Goal: Task Accomplishment & Management: Manage account settings

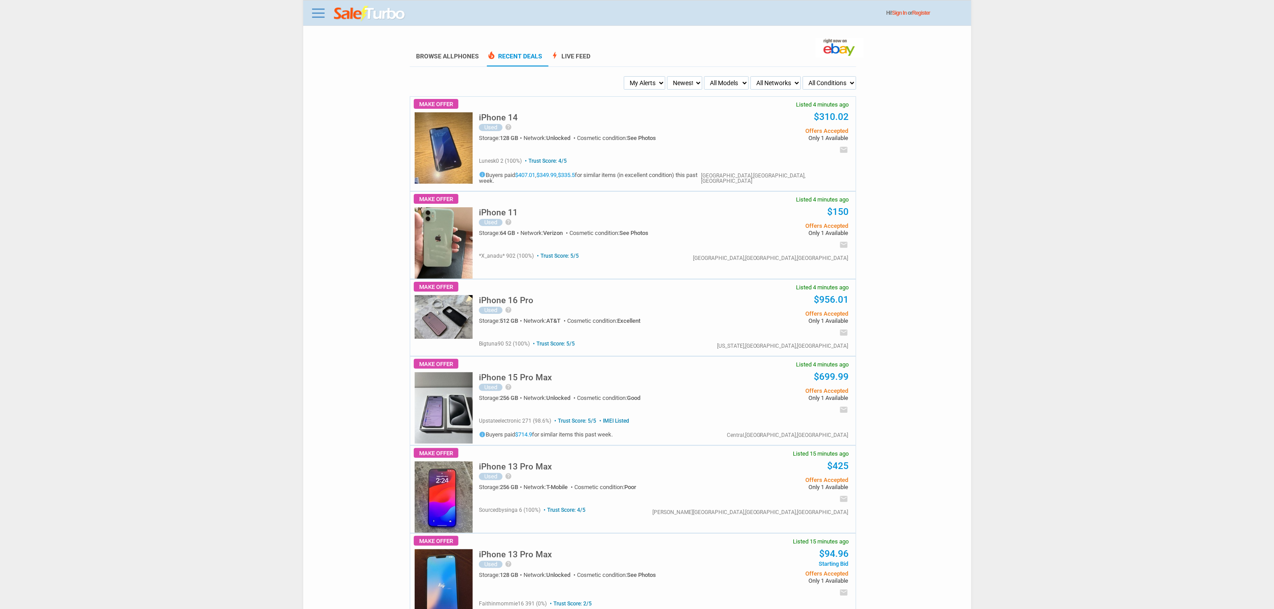
drag, startPoint x: 676, startPoint y: 62, endPoint x: 635, endPoint y: 87, distance: 48.1
click at [675, 62] on ul "Browse All Phones local_fire_department Recent Deals bolt Live Feed" at bounding box center [633, 57] width 446 height 20
click at [634, 87] on select "My Alerts All Deals BIN Only w/ Offers Only" at bounding box center [644, 82] width 41 height 13
select select "flash_bin"
click at [625, 76] on select "My Alerts All Deals BIN Only w/ Offers Only" at bounding box center [644, 82] width 41 height 13
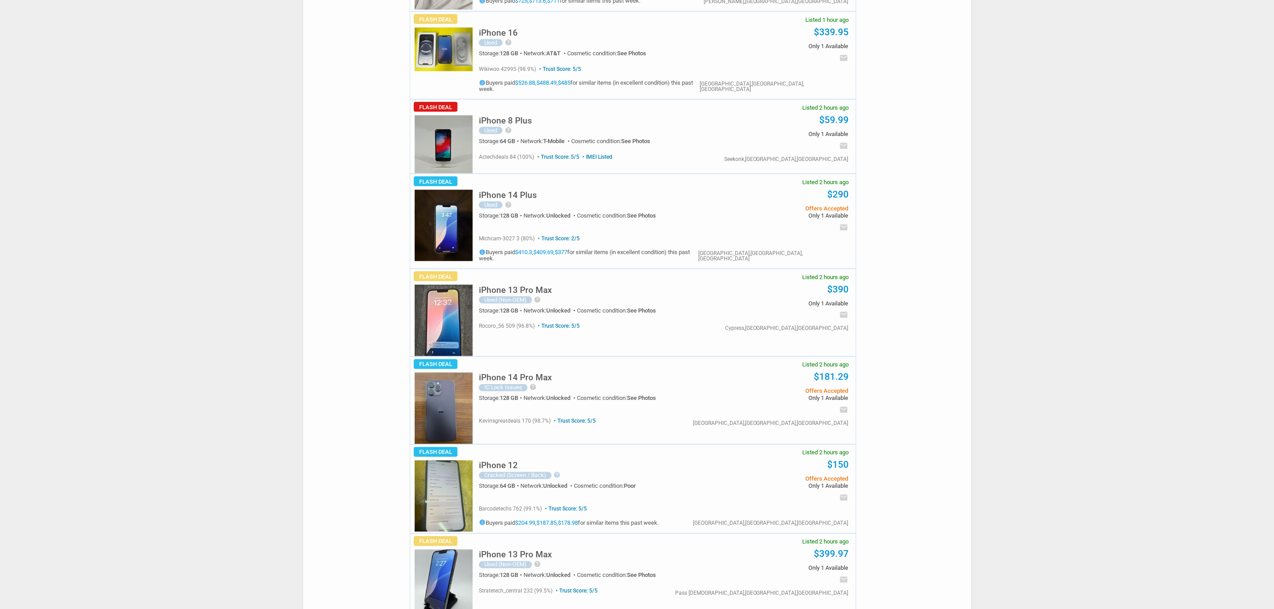
scroll to position [936, 0]
